Goal: Task Accomplishment & Management: Manage account settings

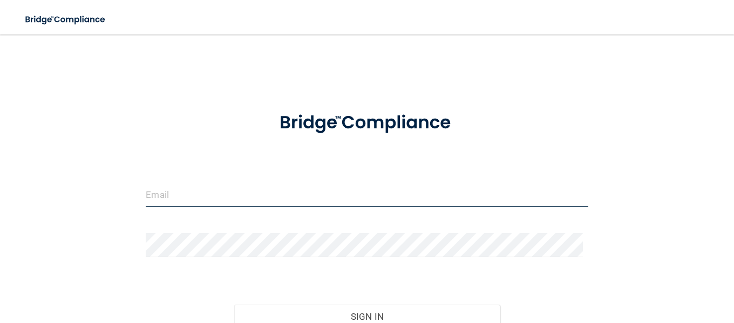
click at [248, 198] on input "email" at bounding box center [367, 195] width 442 height 24
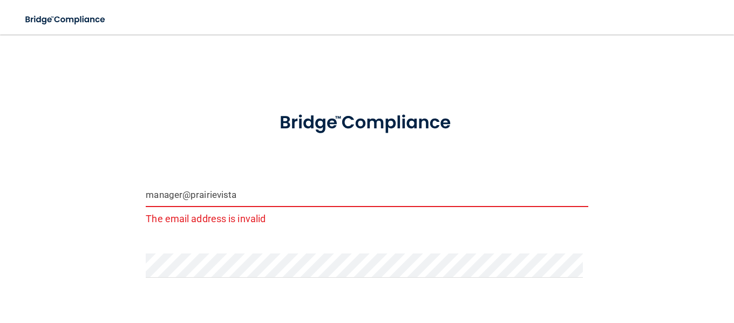
click at [256, 186] on input "manager@prairievista" at bounding box center [367, 195] width 442 height 24
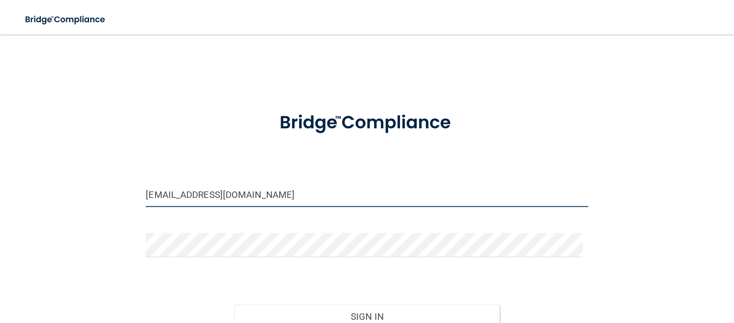
type input "[EMAIL_ADDRESS][DOMAIN_NAME]"
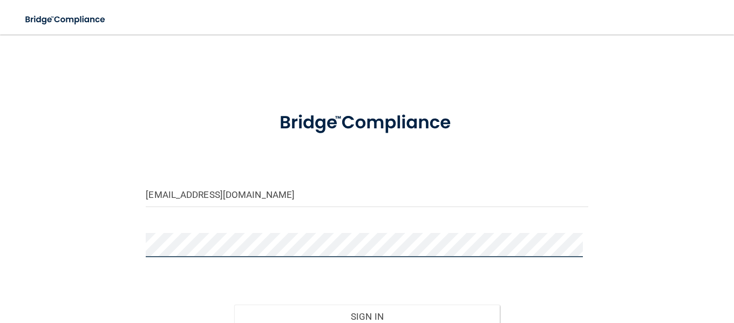
click at [234, 305] on button "Sign In" at bounding box center [367, 317] width 266 height 24
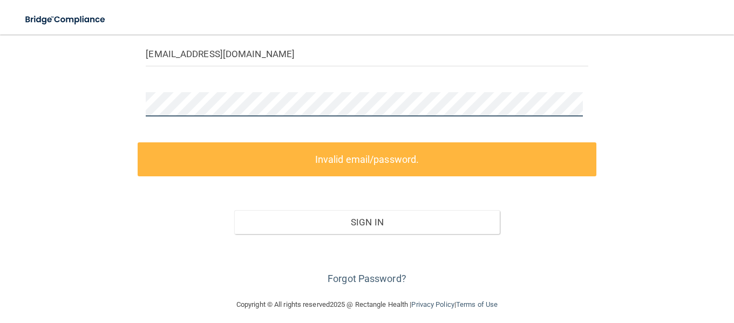
scroll to position [148, 0]
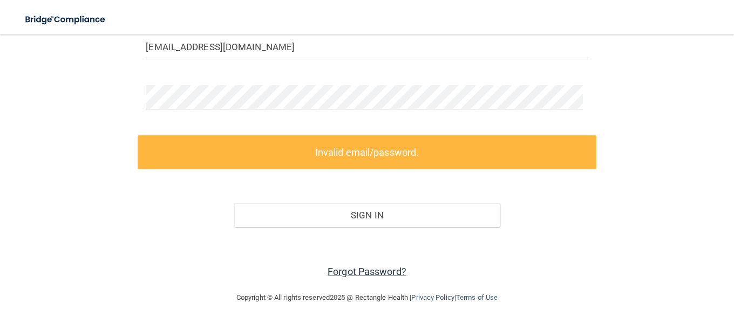
click at [395, 274] on link "Forgot Password?" at bounding box center [367, 271] width 79 height 11
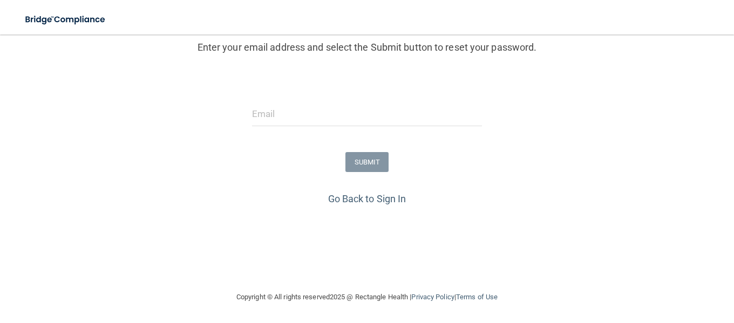
scroll to position [81, 0]
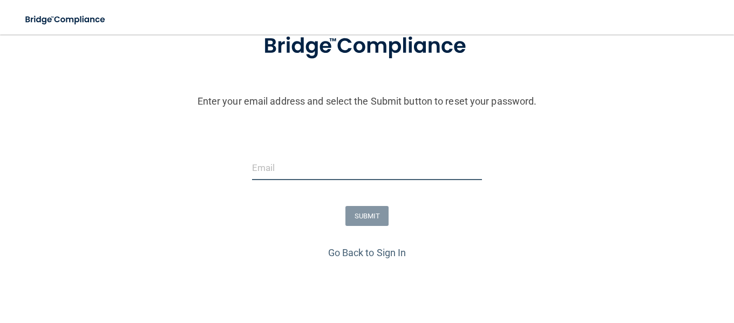
click at [282, 171] on input "email" at bounding box center [367, 168] width 230 height 24
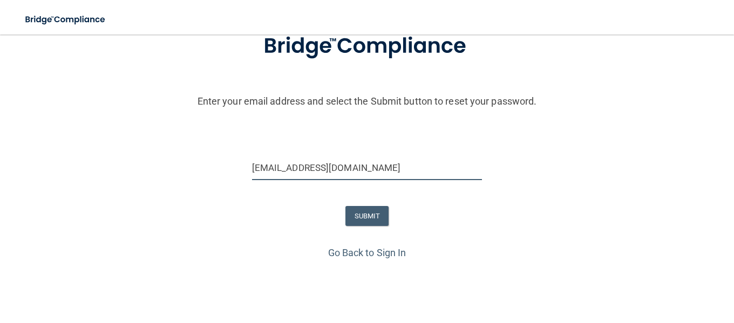
type input "[EMAIL_ADDRESS][DOMAIN_NAME]"
click at [374, 210] on button "SUBMIT" at bounding box center [367, 216] width 44 height 20
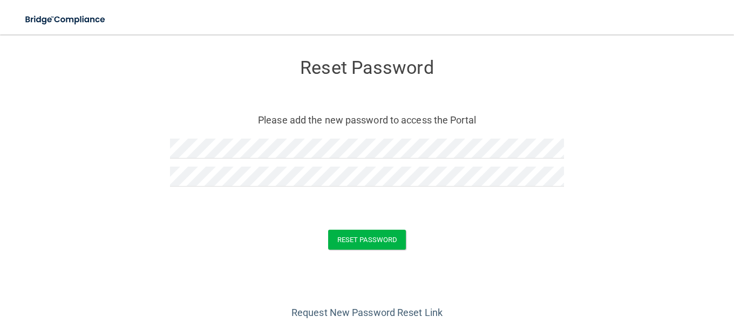
click at [373, 252] on form "Reset Password Please add the new password to access the Portal Reset Password …" at bounding box center [367, 156] width 691 height 222
click at [376, 243] on button "Reset Password" at bounding box center [367, 240] width 78 height 20
